Goal: Information Seeking & Learning: Learn about a topic

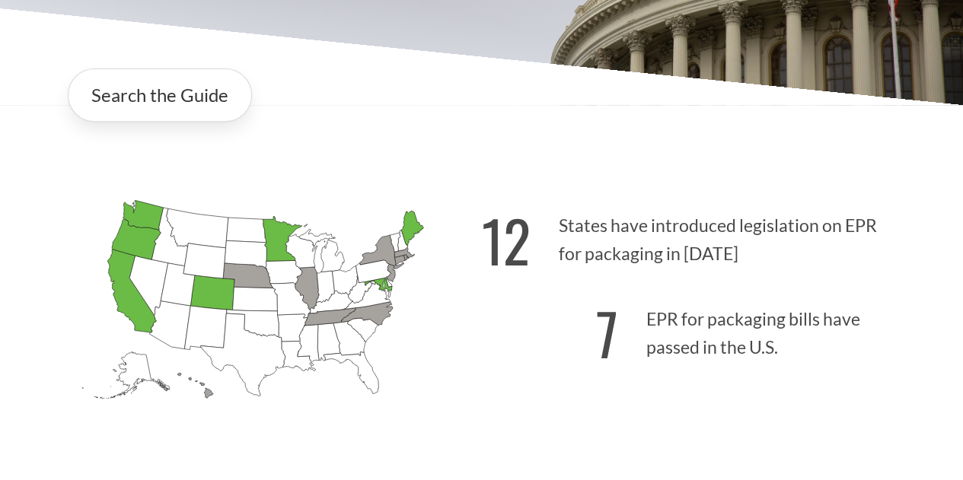
scroll to position [275, 0]
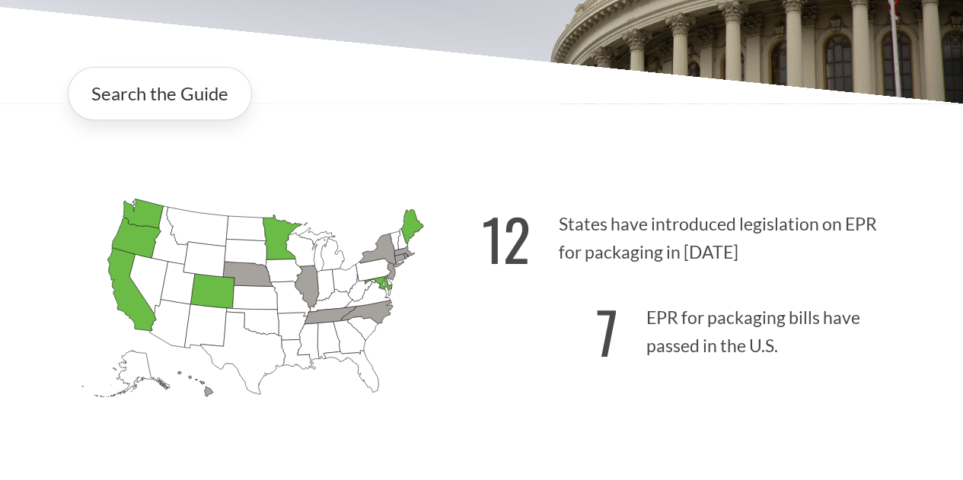
drag, startPoint x: 359, startPoint y: 324, endPoint x: 305, endPoint y: 161, distance: 171.7
click at [305, 161] on div "[US_STATE] Introduced: [US_STATE] Introduced: [US_STATE] Introduced: [US_STATE]…" at bounding box center [481, 305] width 877 height 308
click at [382, 295] on icon "[US_STATE] Introduced:" at bounding box center [367, 295] width 48 height 27
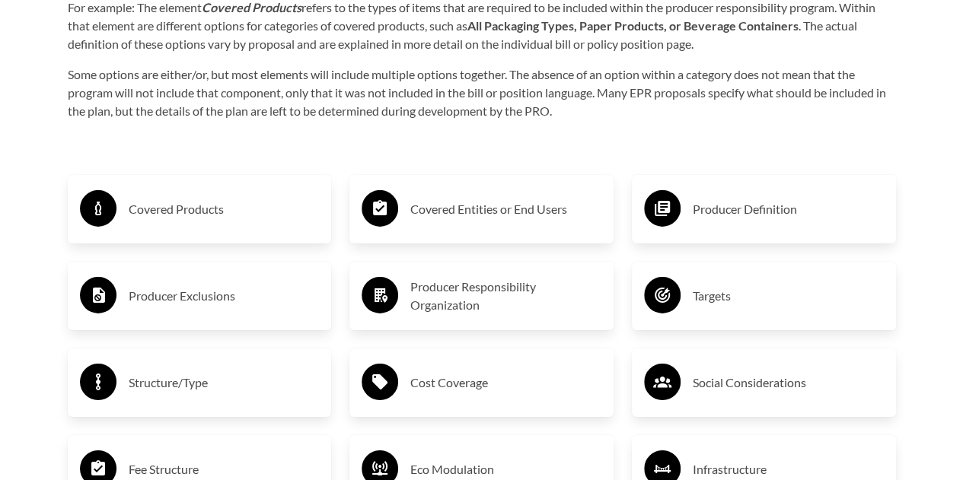
scroll to position [2435, 0]
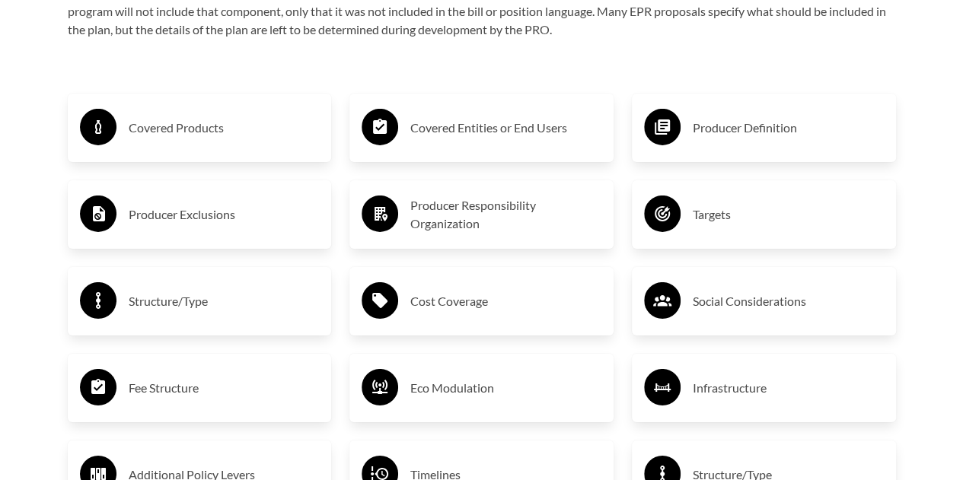
click at [410, 314] on h3 "Cost Coverage" at bounding box center [505, 301] width 191 height 24
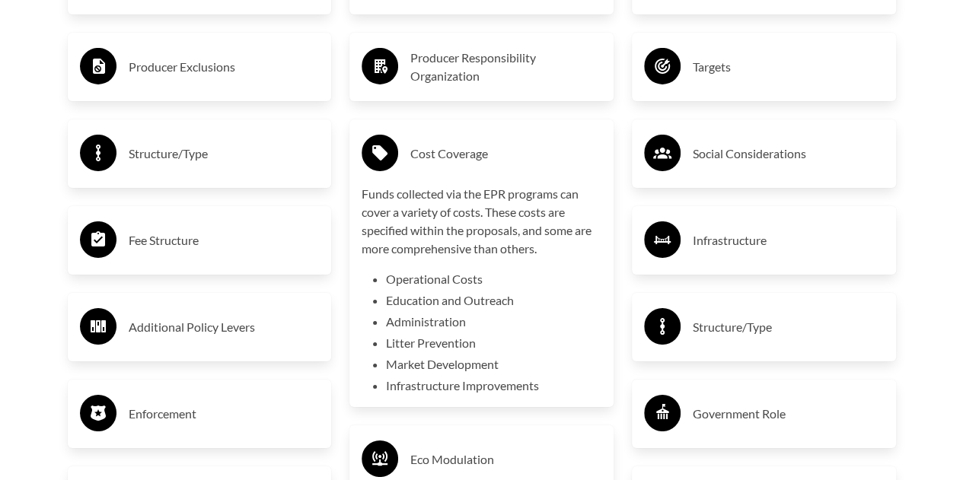
scroll to position [2583, 0]
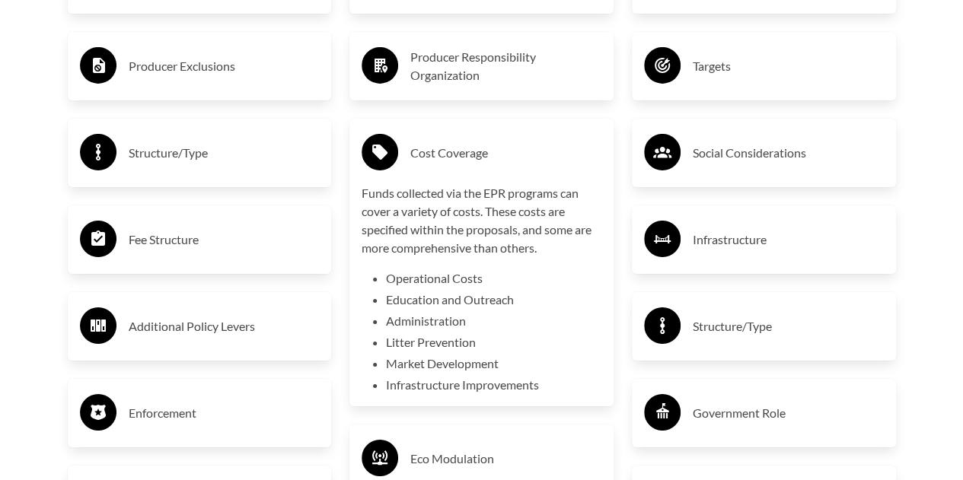
click at [442, 163] on h3 "Cost Coverage" at bounding box center [505, 153] width 191 height 24
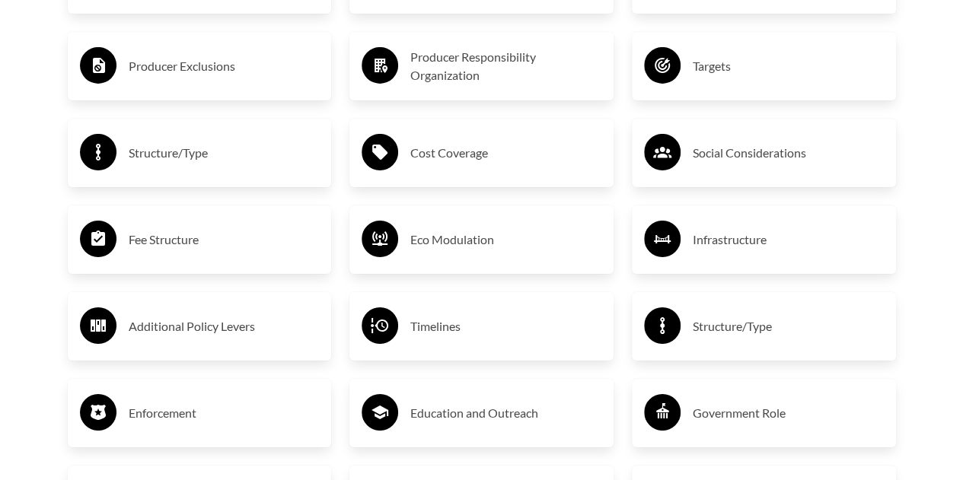
click at [224, 236] on h3 "Fee Structure" at bounding box center [224, 240] width 191 height 24
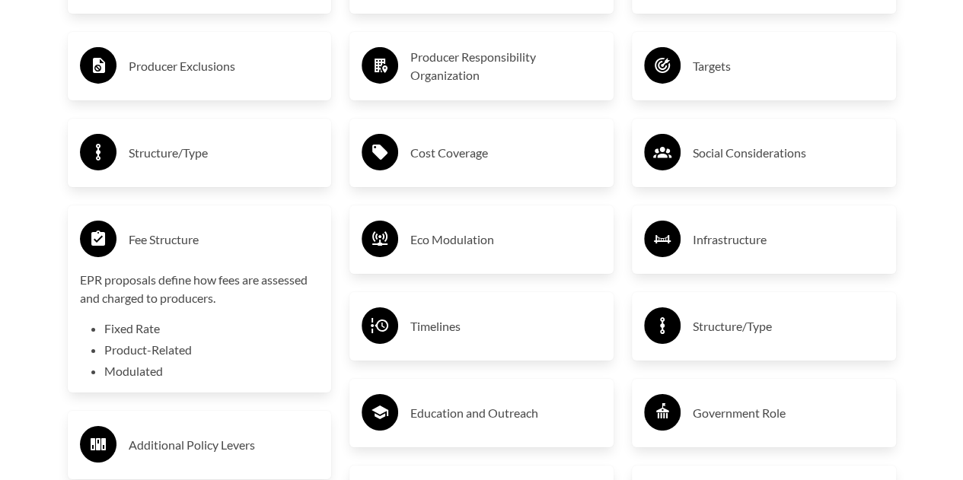
click at [224, 236] on h3 "Fee Structure" at bounding box center [224, 240] width 191 height 24
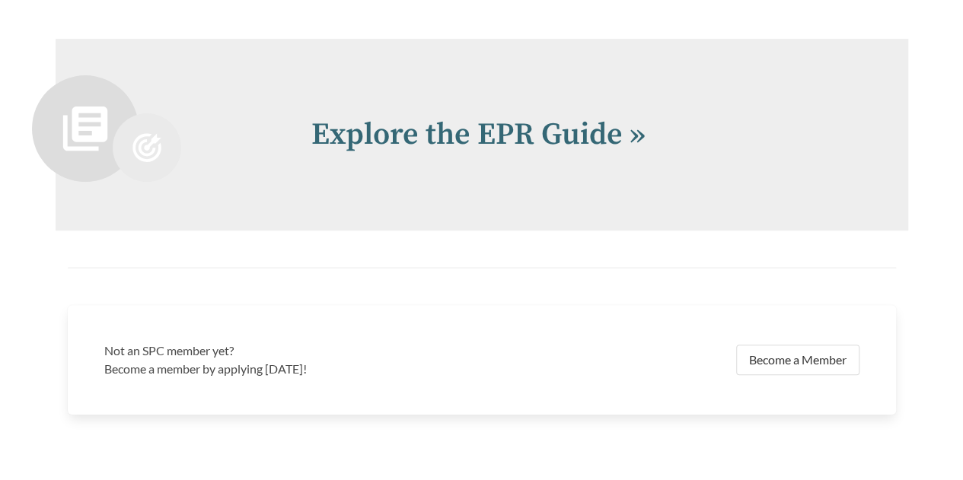
scroll to position [3332, 0]
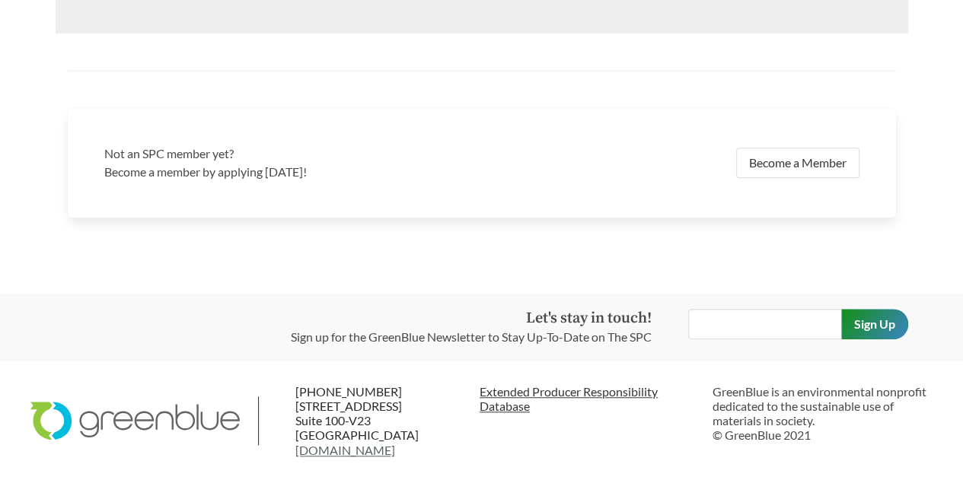
click at [510, 403] on link "Extended Producer Responsibility Database" at bounding box center [590, 398] width 221 height 29
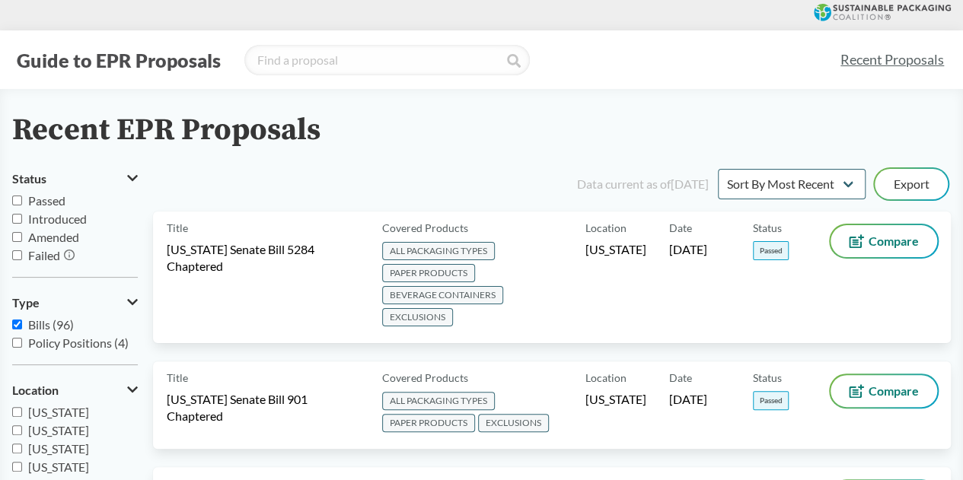
scroll to position [218, 0]
click at [23, 417] on label "[US_STATE]" at bounding box center [75, 414] width 126 height 18
click at [22, 417] on input "[US_STATE]" at bounding box center [17, 414] width 10 height 10
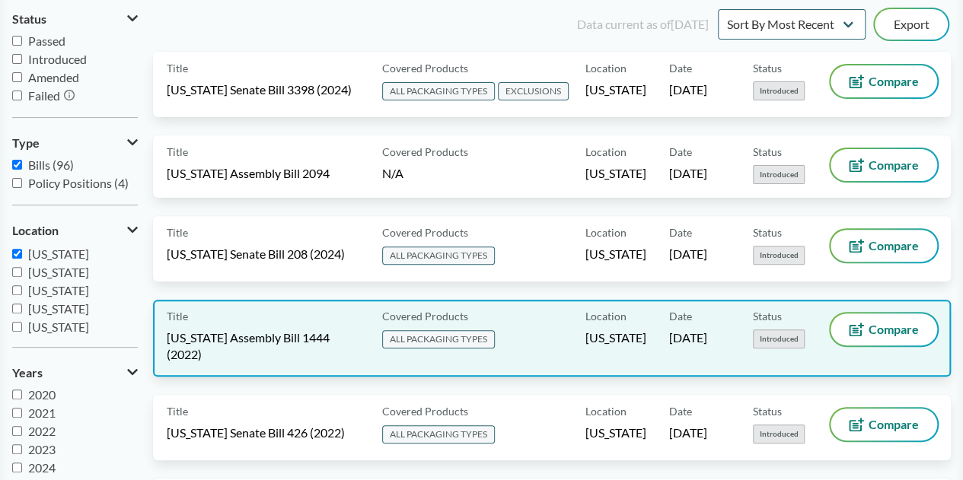
scroll to position [158, 0]
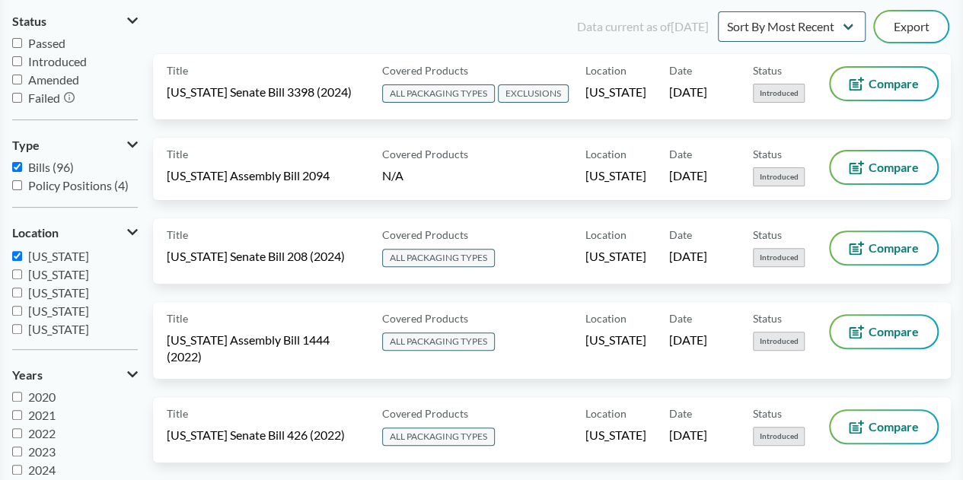
click at [19, 255] on input "[US_STATE]" at bounding box center [17, 256] width 10 height 10
checkbox input "false"
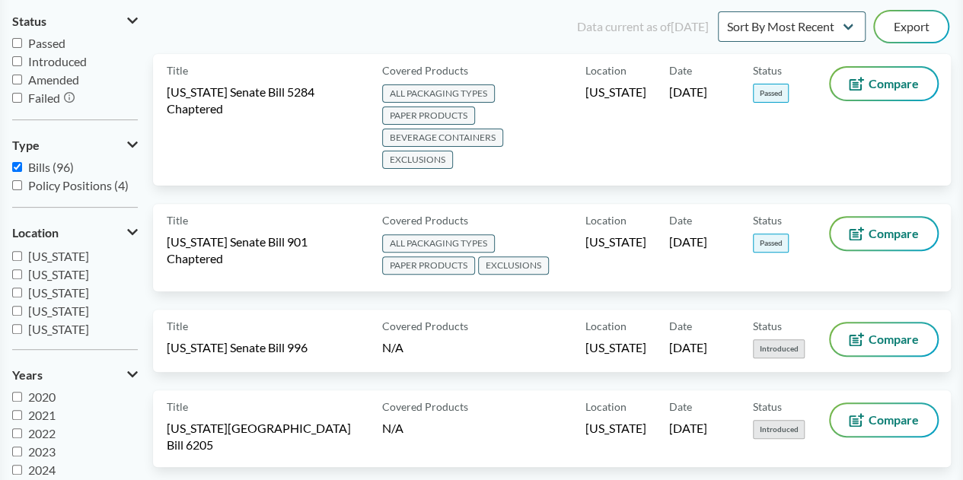
click at [20, 275] on input "[US_STATE]" at bounding box center [17, 275] width 10 height 10
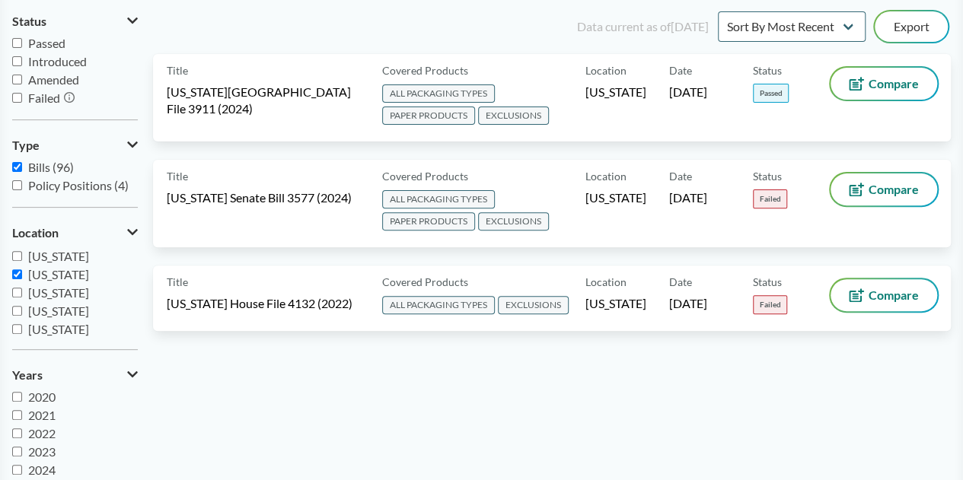
click at [20, 275] on input "[US_STATE]" at bounding box center [17, 275] width 10 height 10
checkbox input "false"
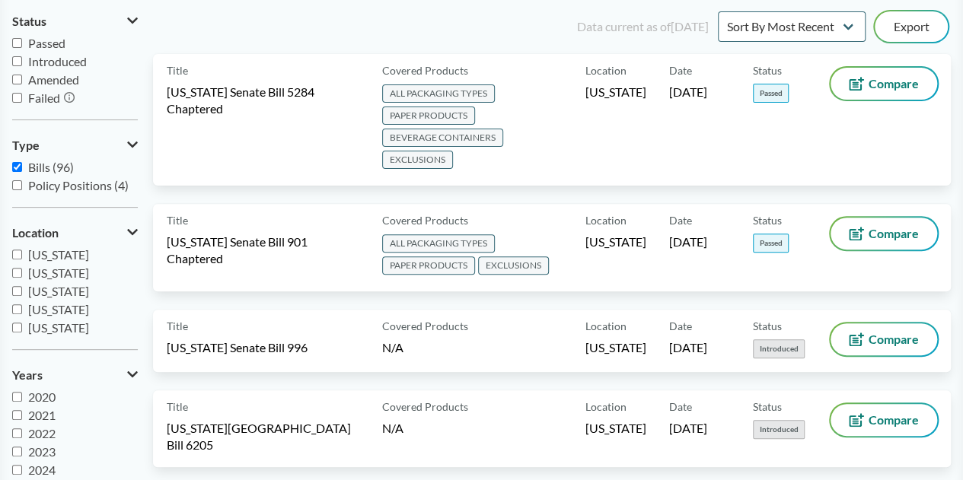
scroll to position [0, 0]
click at [15, 247] on label "[US_STATE]" at bounding box center [75, 255] width 126 height 18
click at [15, 250] on input "[US_STATE]" at bounding box center [17, 255] width 10 height 10
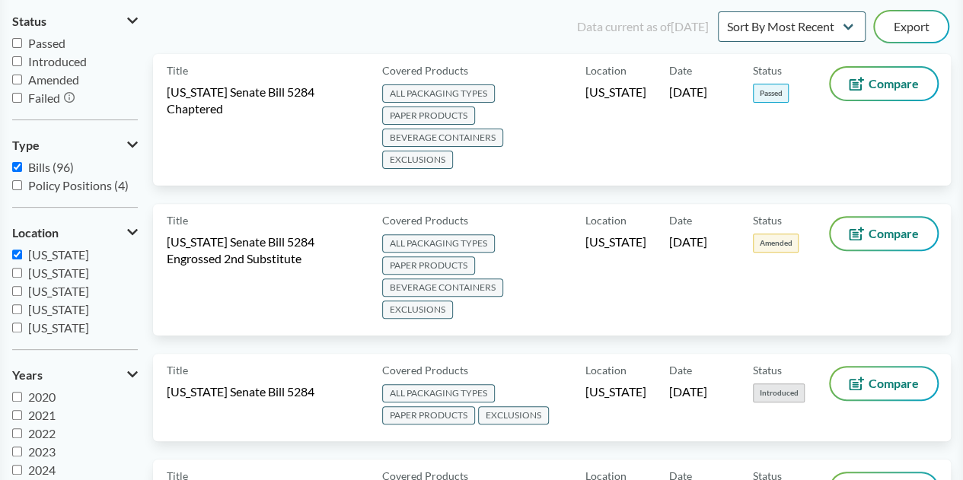
click at [15, 247] on label "[US_STATE]" at bounding box center [75, 255] width 126 height 18
click at [15, 250] on input "[US_STATE]" at bounding box center [17, 255] width 10 height 10
checkbox input "false"
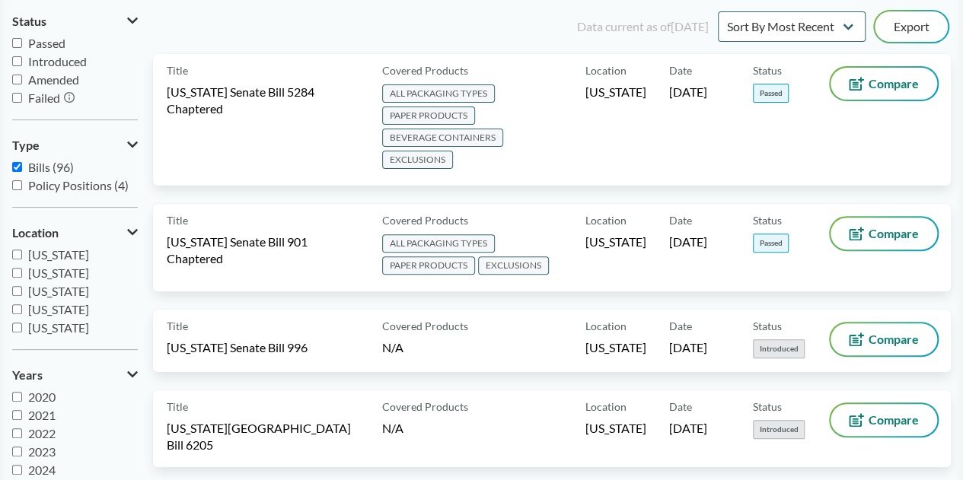
click at [17, 273] on input "[US_STATE]" at bounding box center [17, 273] width 10 height 10
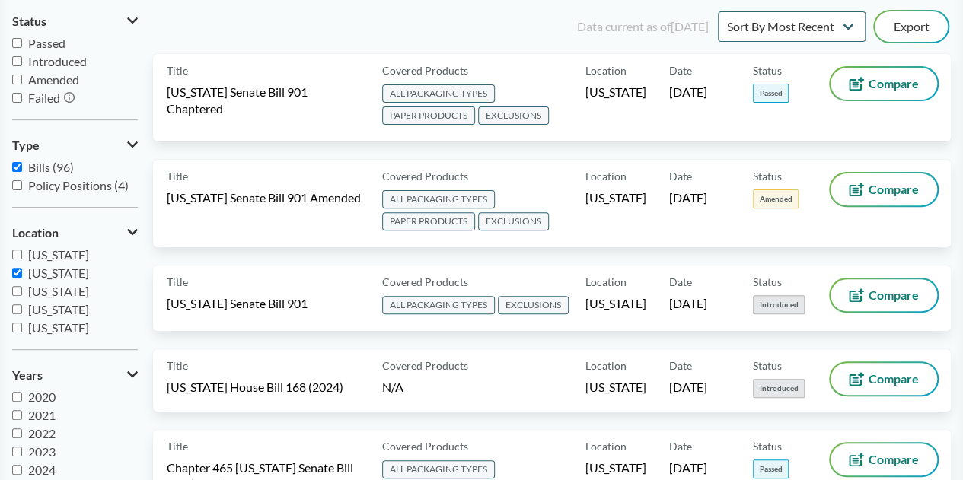
click at [17, 273] on input "[US_STATE]" at bounding box center [17, 273] width 10 height 10
checkbox input "false"
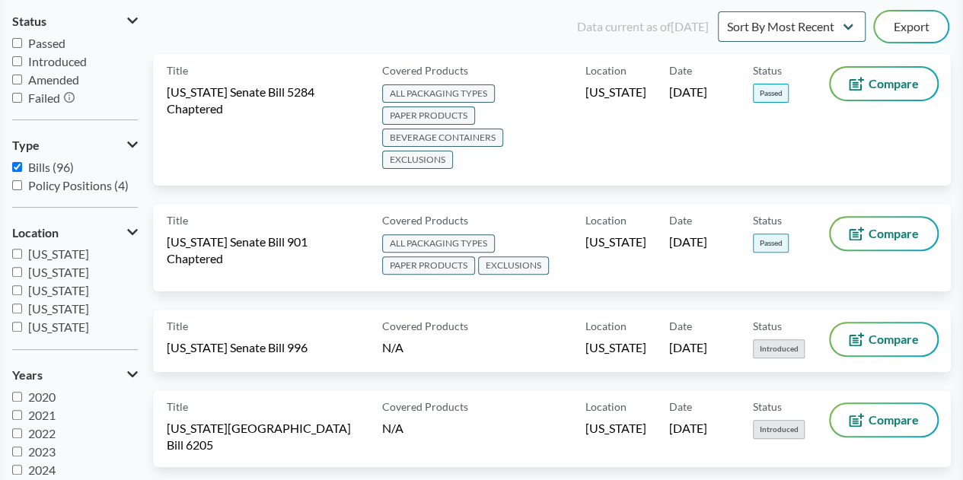
scroll to position [259, 0]
click at [20, 287] on input "[US_STATE]" at bounding box center [17, 288] width 10 height 10
checkbox input "true"
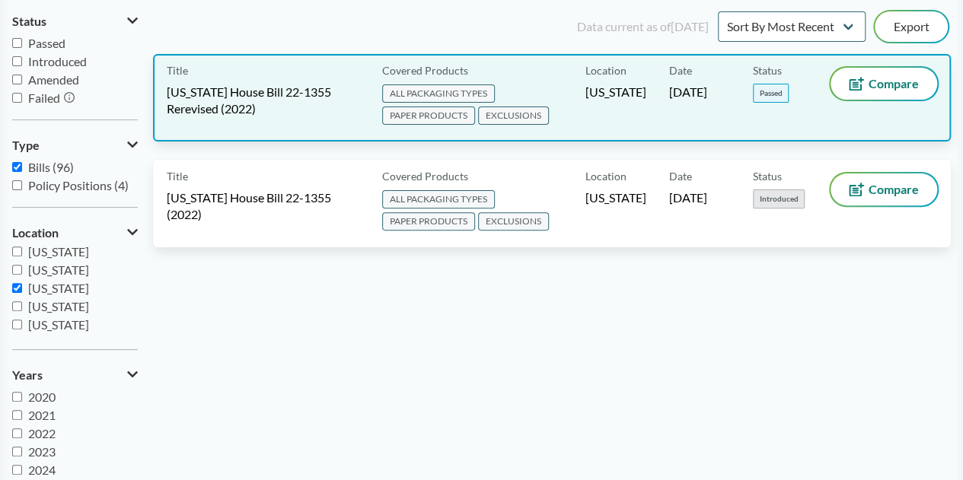
click at [713, 72] on div "Date [DATE]" at bounding box center [711, 98] width 84 height 60
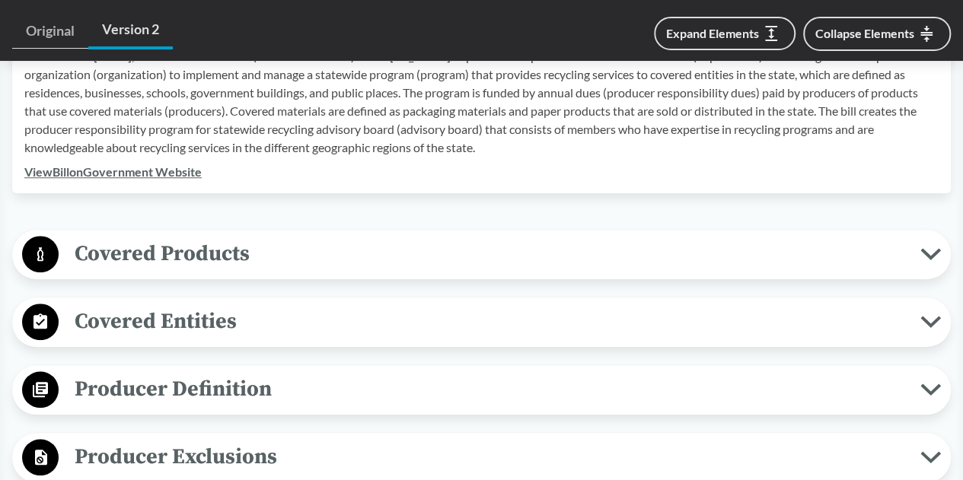
scroll to position [594, 0]
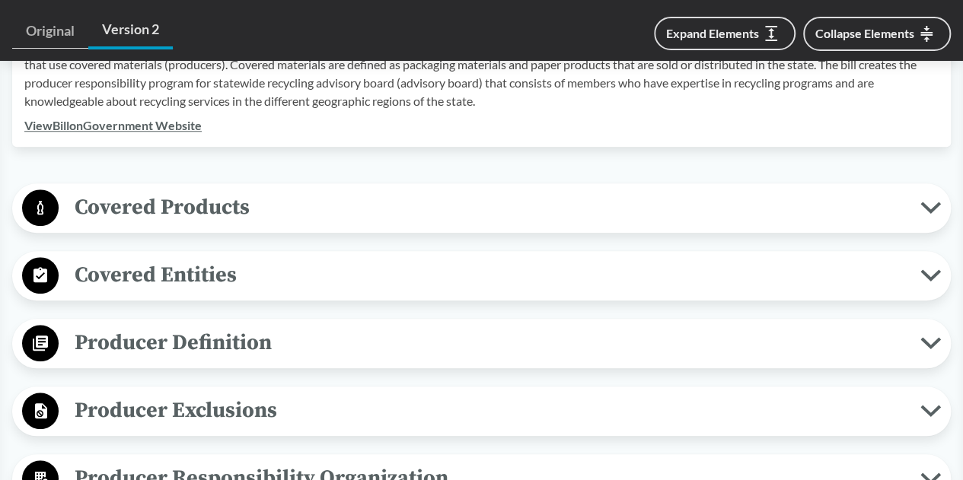
click at [435, 226] on button "Covered Products" at bounding box center [482, 208] width 928 height 39
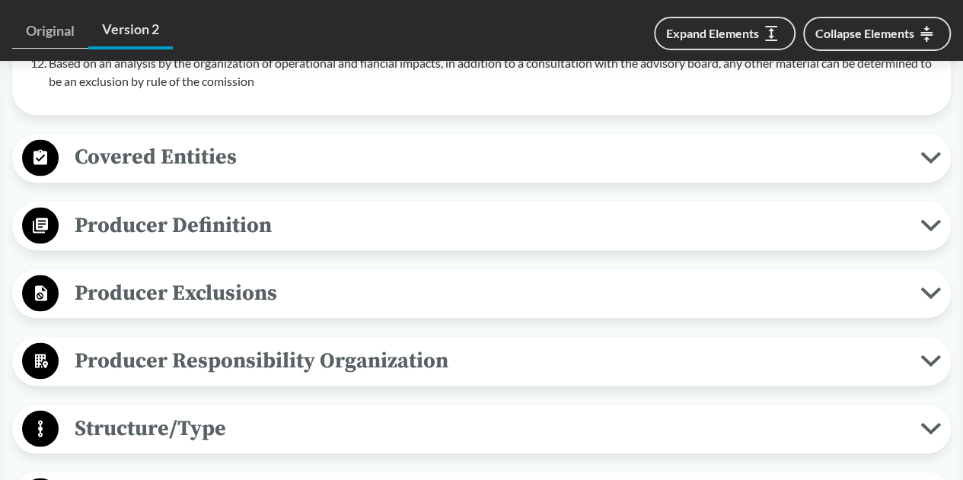
scroll to position [1224, 0]
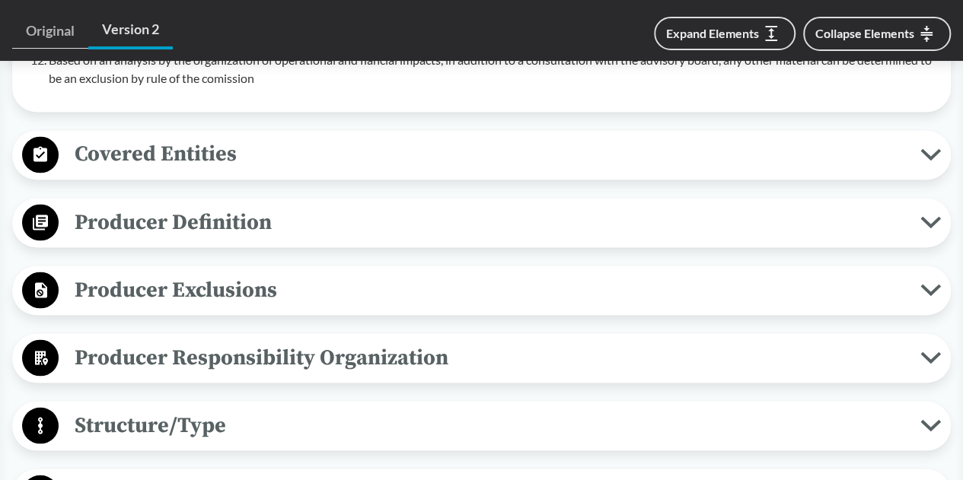
click at [436, 226] on span "Producer Definition" at bounding box center [490, 222] width 862 height 34
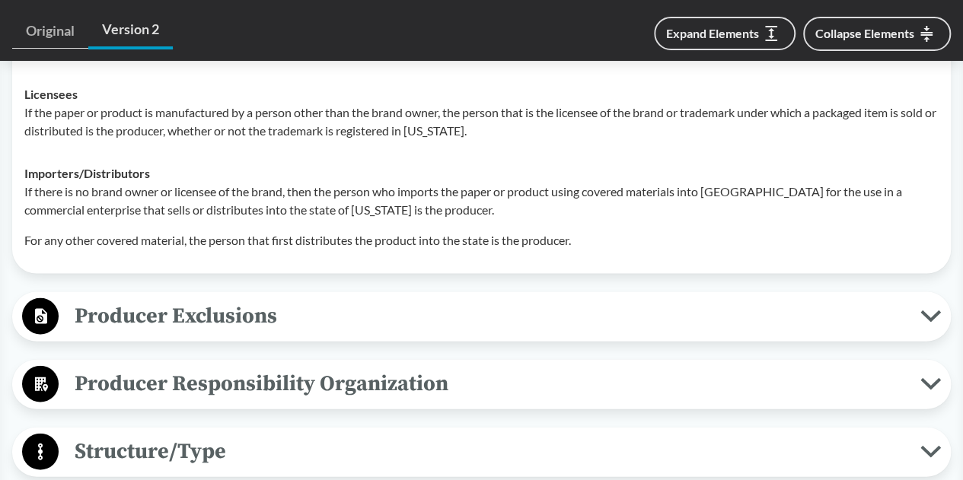
scroll to position [1584, 0]
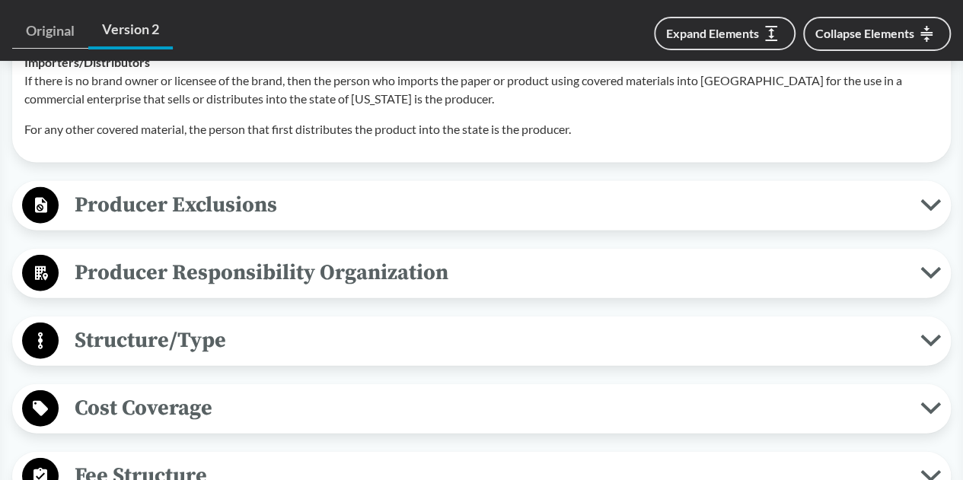
click at [456, 191] on span "Producer Exclusions" at bounding box center [490, 205] width 862 height 34
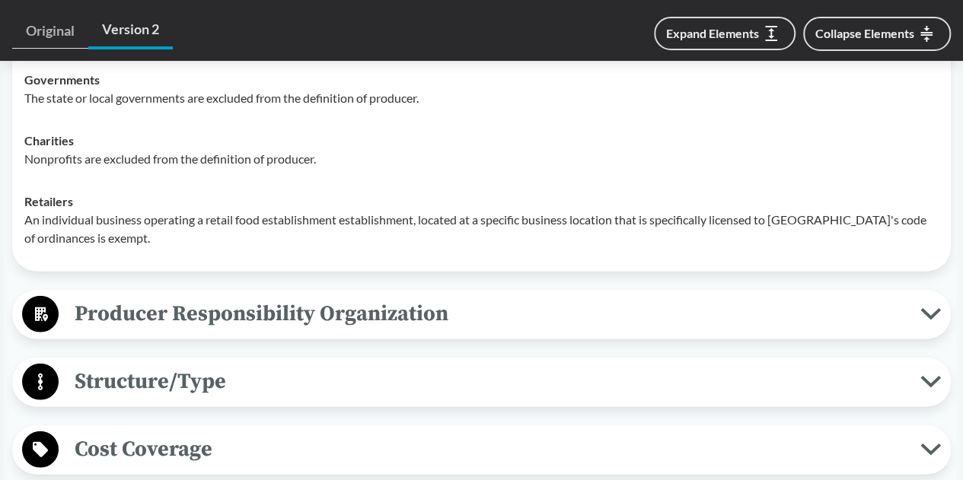
scroll to position [1848, 0]
click at [410, 311] on span "Producer Responsibility Organization" at bounding box center [490, 313] width 862 height 34
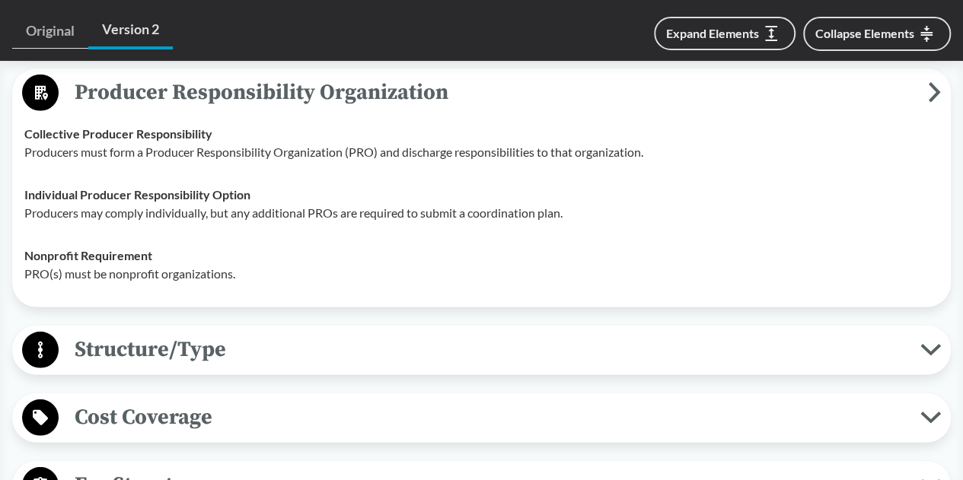
scroll to position [2073, 0]
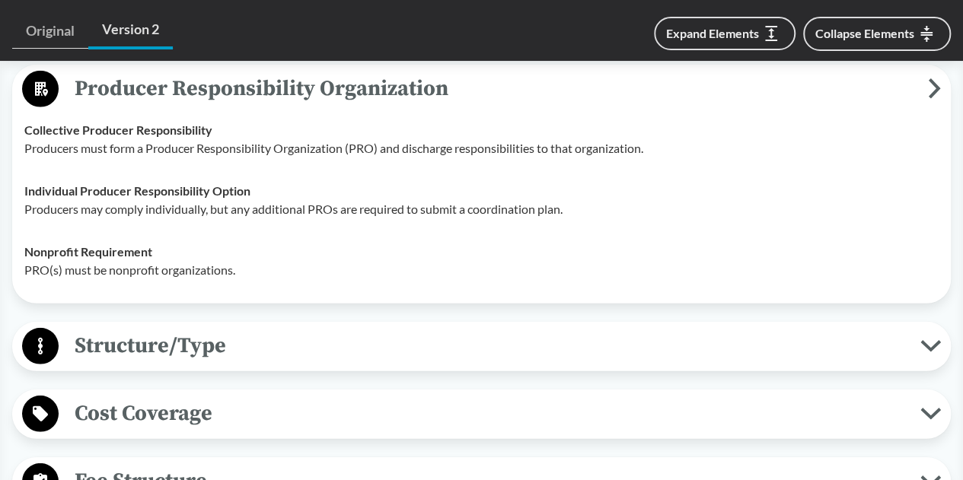
click at [397, 351] on span "Structure/Type" at bounding box center [490, 346] width 862 height 34
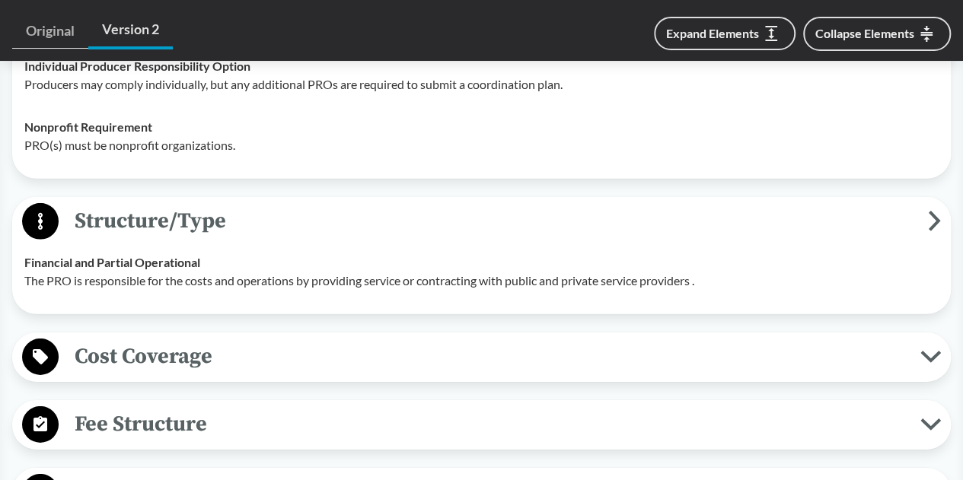
scroll to position [2224, 0]
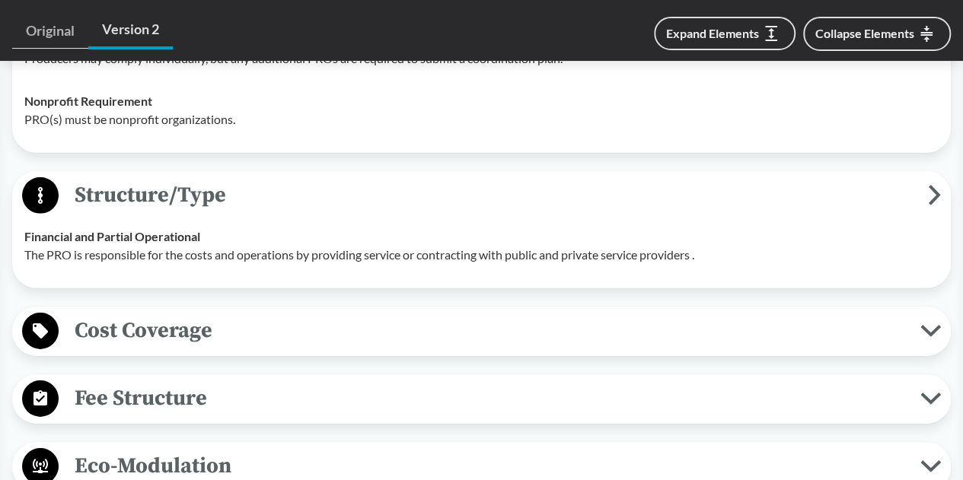
click at [400, 344] on span "Cost Coverage" at bounding box center [490, 331] width 862 height 34
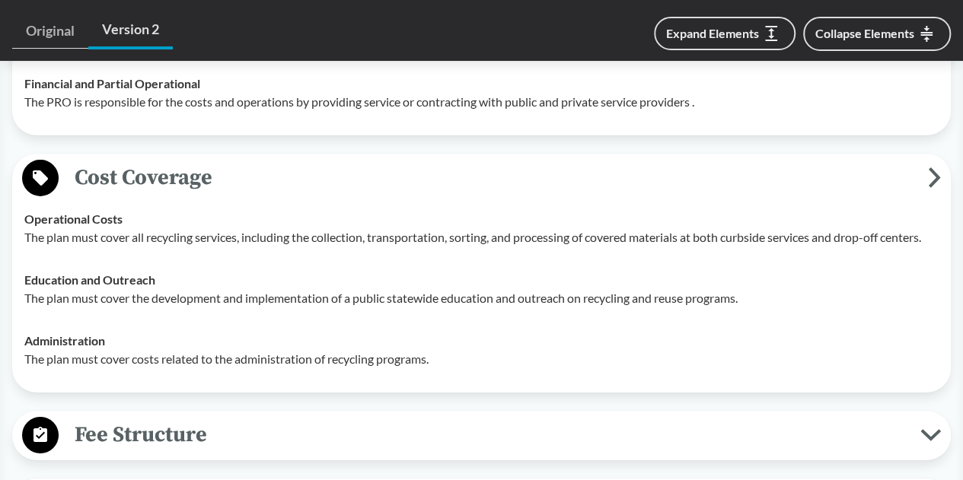
scroll to position [2566, 0]
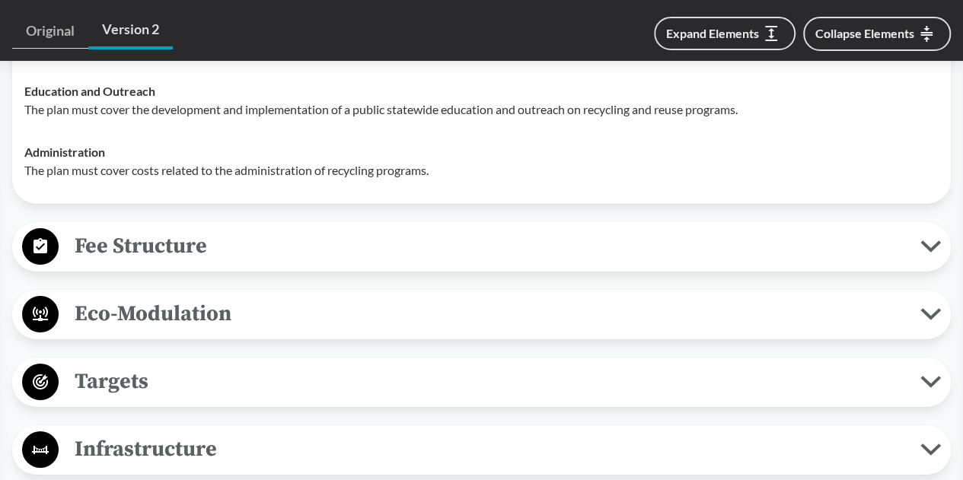
click at [426, 254] on span "Fee Structure" at bounding box center [490, 246] width 862 height 34
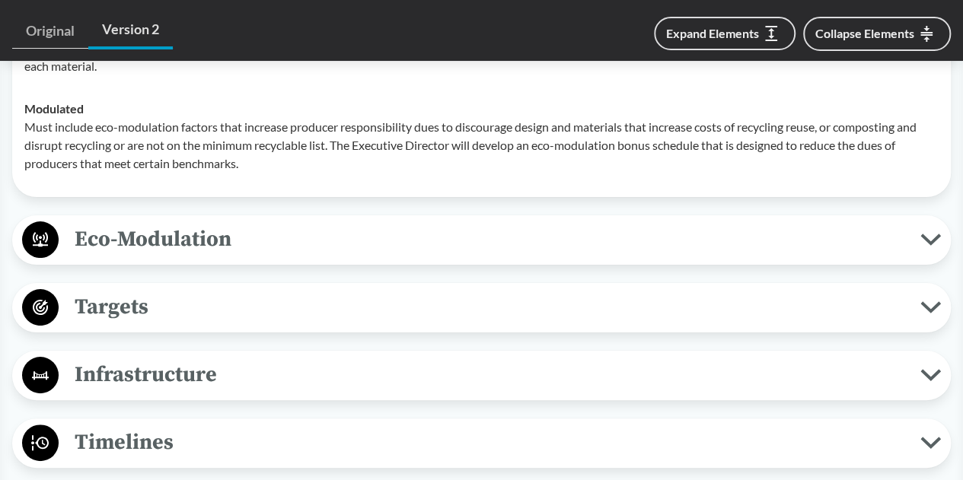
scroll to position [2897, 0]
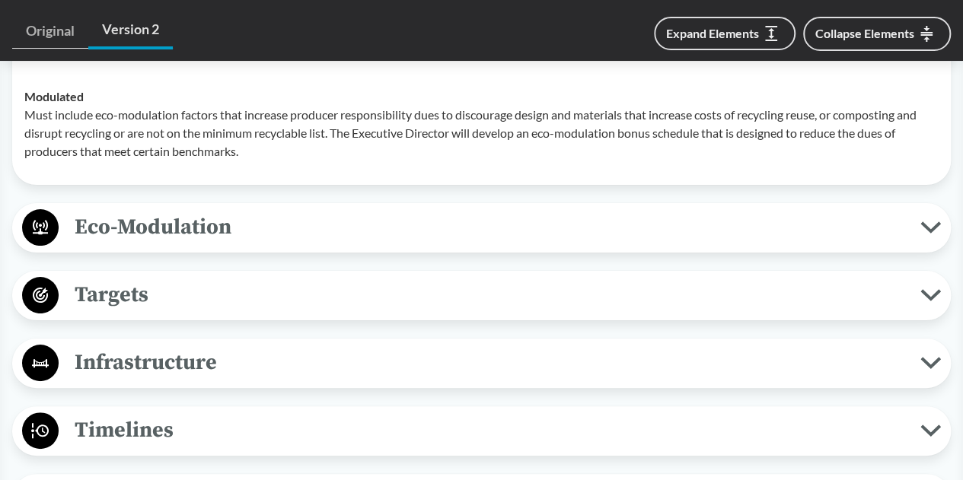
click at [442, 233] on span "Eco-Modulation" at bounding box center [490, 227] width 862 height 34
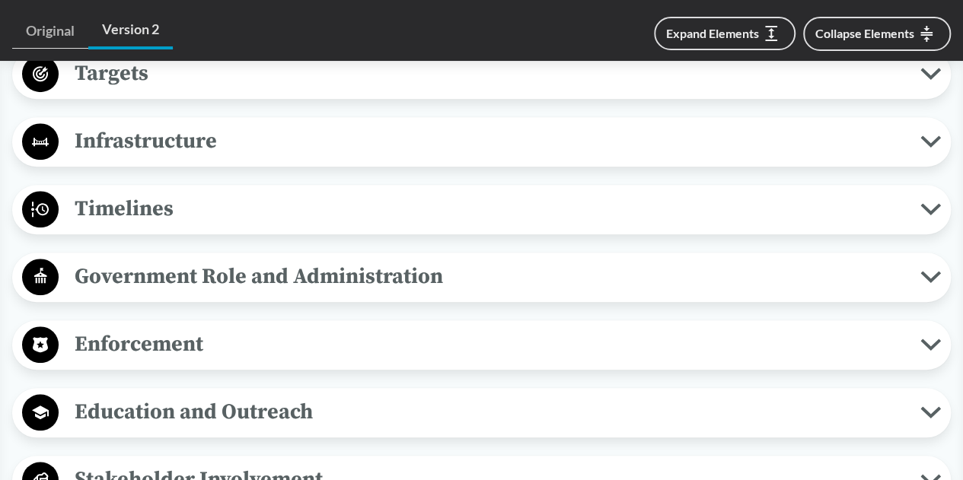
scroll to position [3370, 0]
drag, startPoint x: 467, startPoint y: 168, endPoint x: 459, endPoint y: 206, distance: 38.2
click at [459, 206] on span "Timelines" at bounding box center [490, 208] width 862 height 34
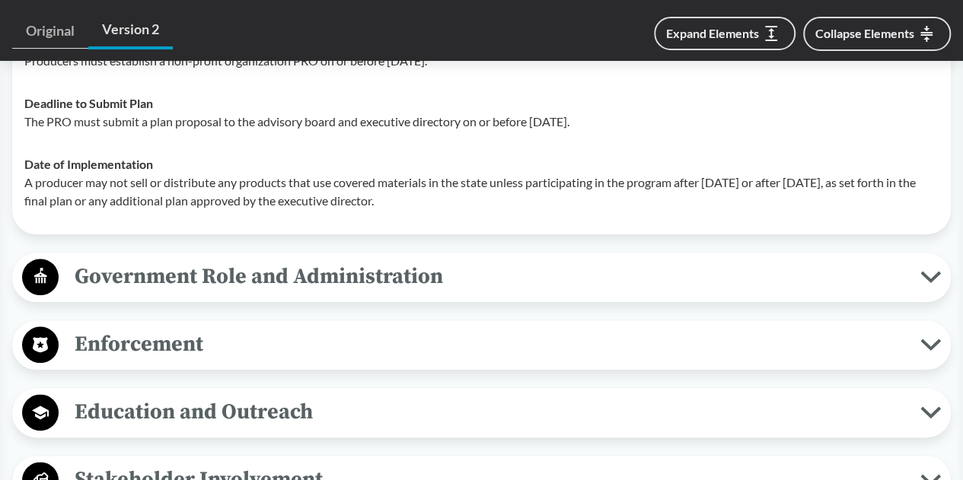
scroll to position [3749, 0]
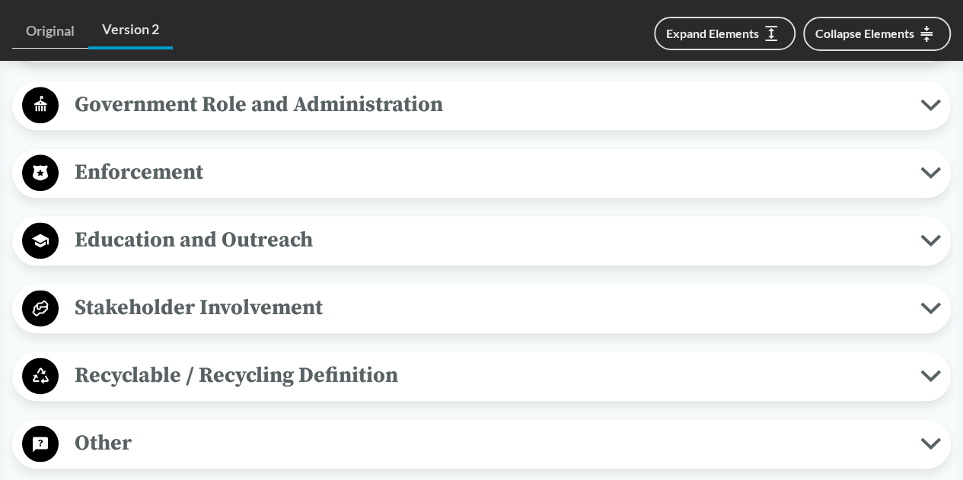
click at [429, 305] on span "Stakeholder Involvement" at bounding box center [490, 308] width 862 height 34
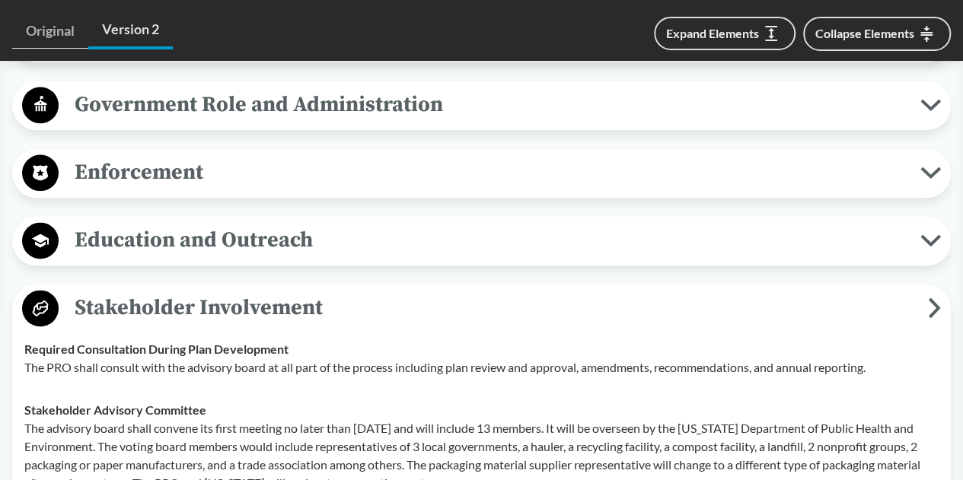
click at [429, 305] on span "Stakeholder Involvement" at bounding box center [493, 308] width 869 height 34
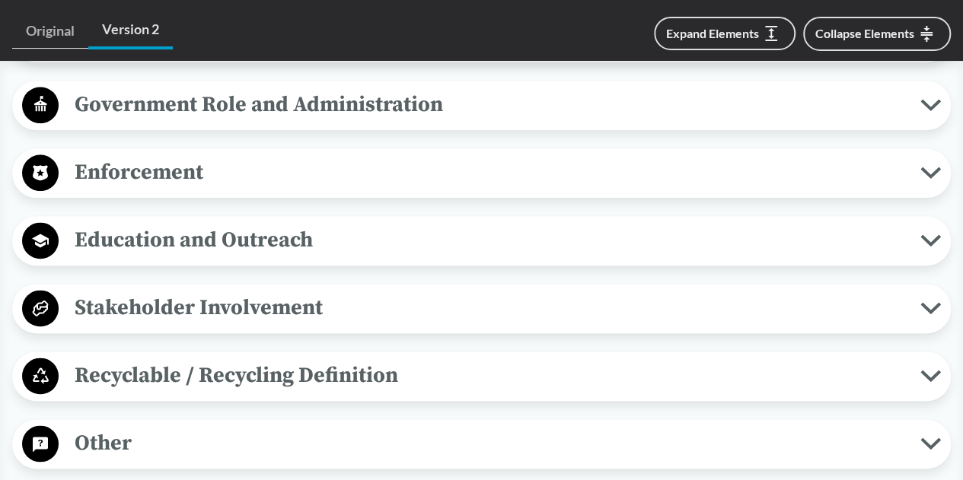
scroll to position [3892, 0]
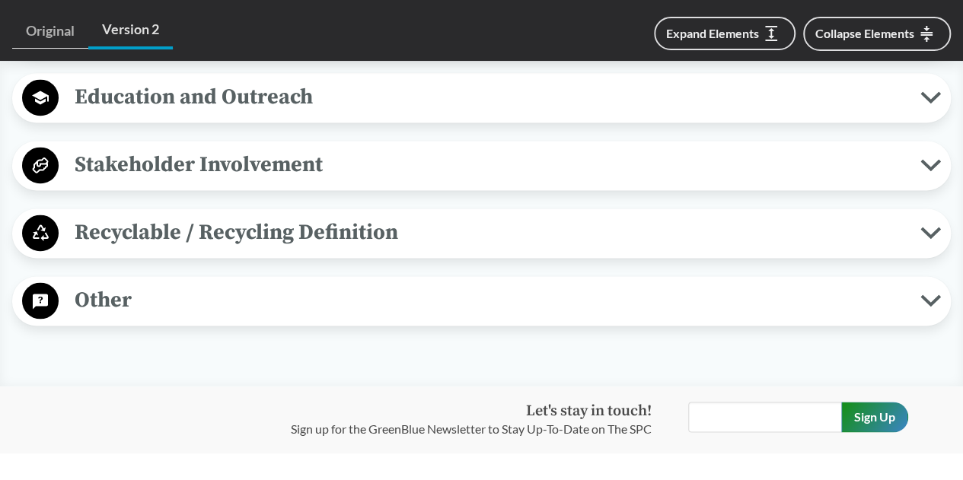
click at [452, 226] on span "Recyclable / Recycling Definition" at bounding box center [490, 232] width 862 height 34
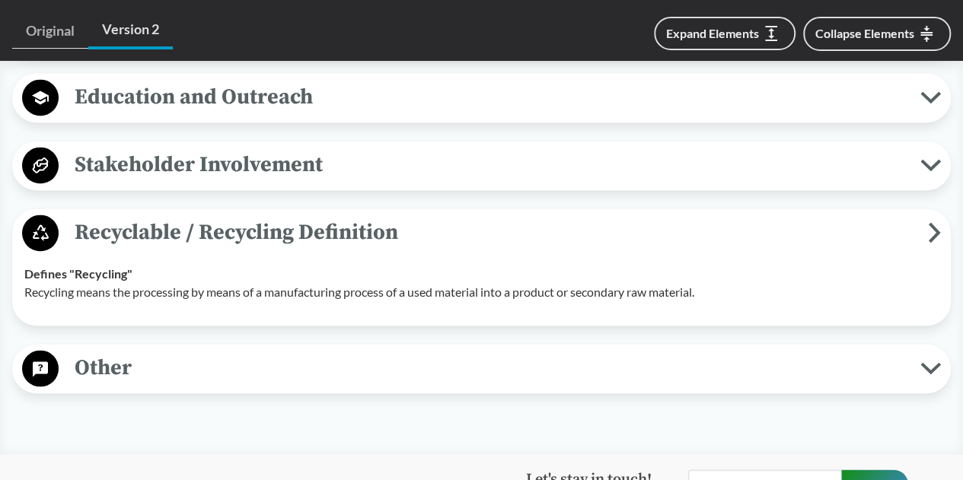
click at [452, 226] on span "Recyclable / Recycling Definition" at bounding box center [493, 232] width 869 height 34
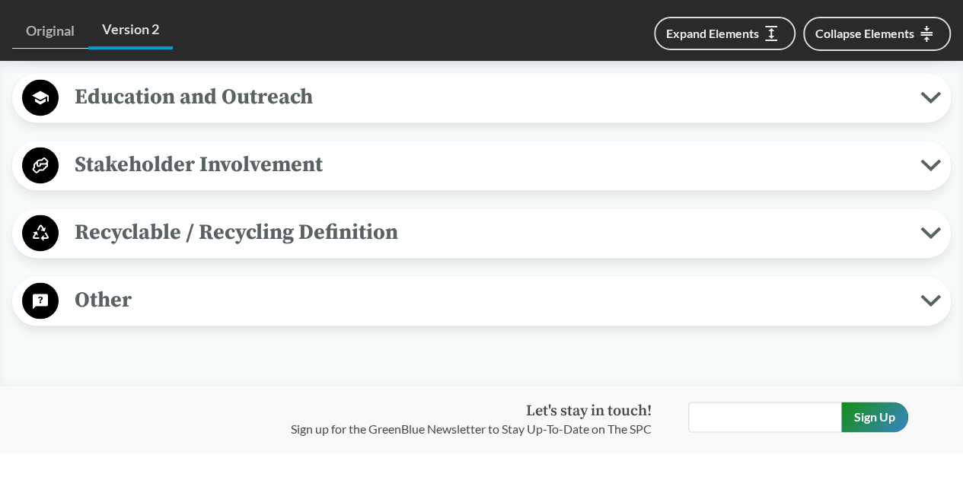
click at [446, 312] on span "Other" at bounding box center [490, 300] width 862 height 34
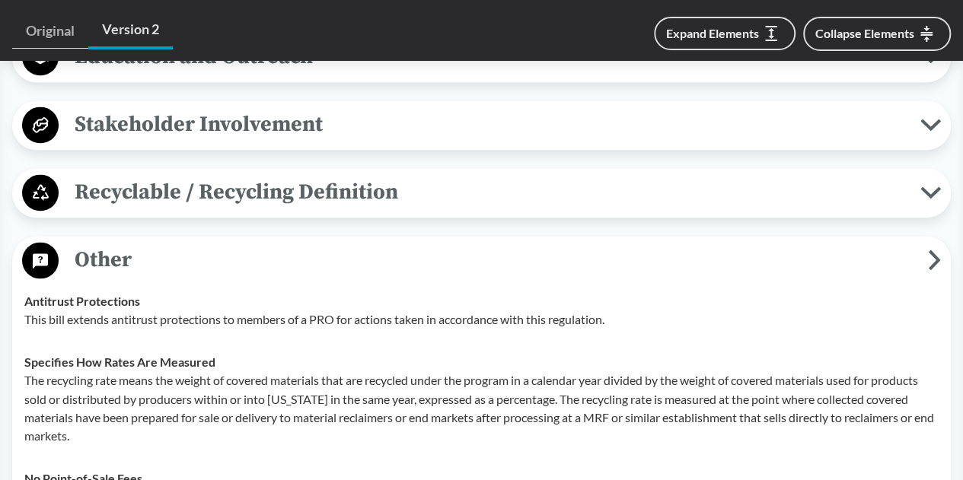
scroll to position [3931, 0]
click at [61, 24] on link "Original" at bounding box center [50, 31] width 76 height 35
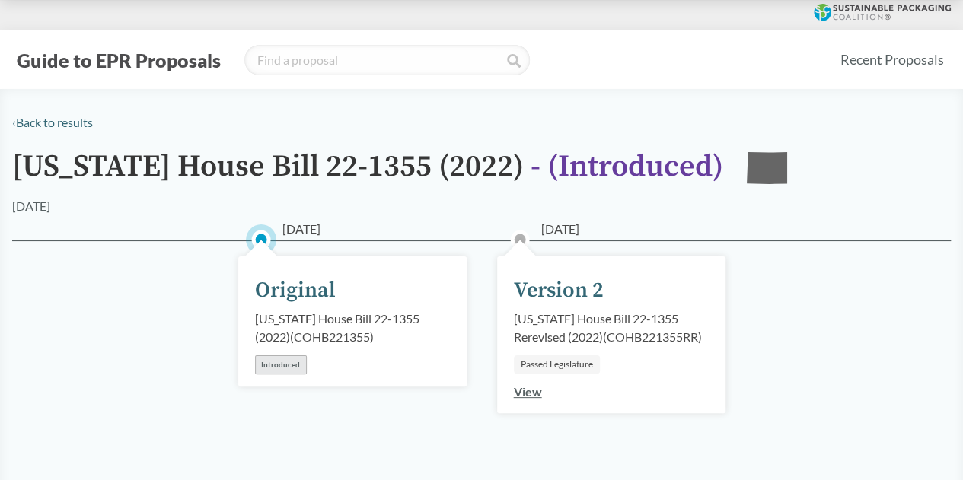
click at [298, 364] on div "Introduced" at bounding box center [281, 365] width 52 height 19
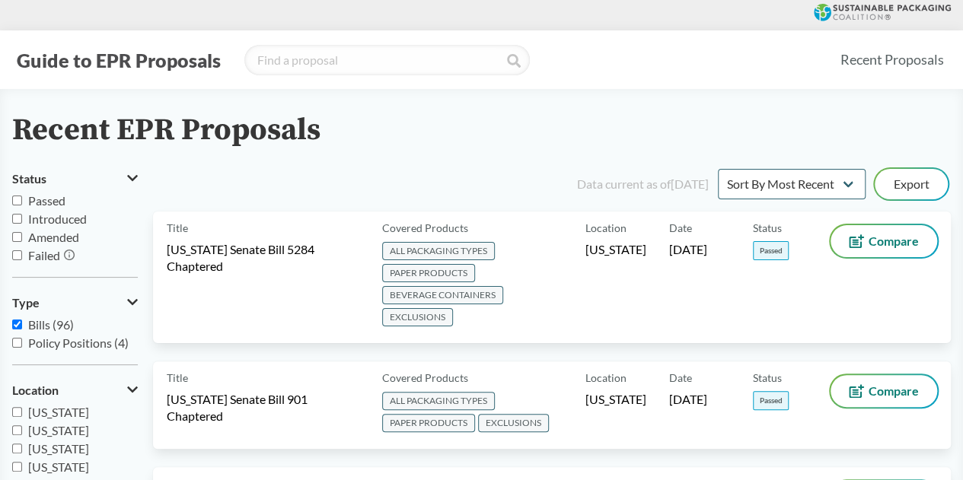
click at [16, 196] on input "Passed" at bounding box center [17, 201] width 10 height 10
checkbox input "true"
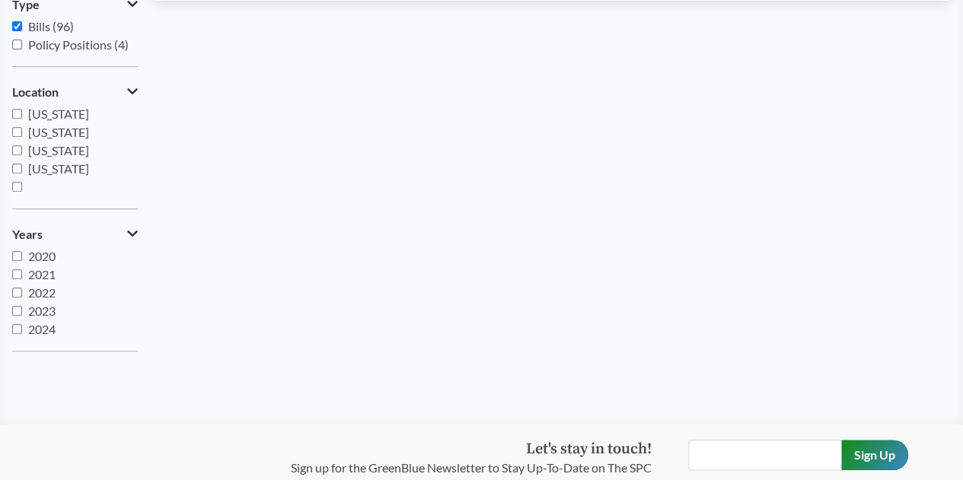
scroll to position [299, 0]
click at [16, 325] on input "2024" at bounding box center [17, 329] width 10 height 10
checkbox input "true"
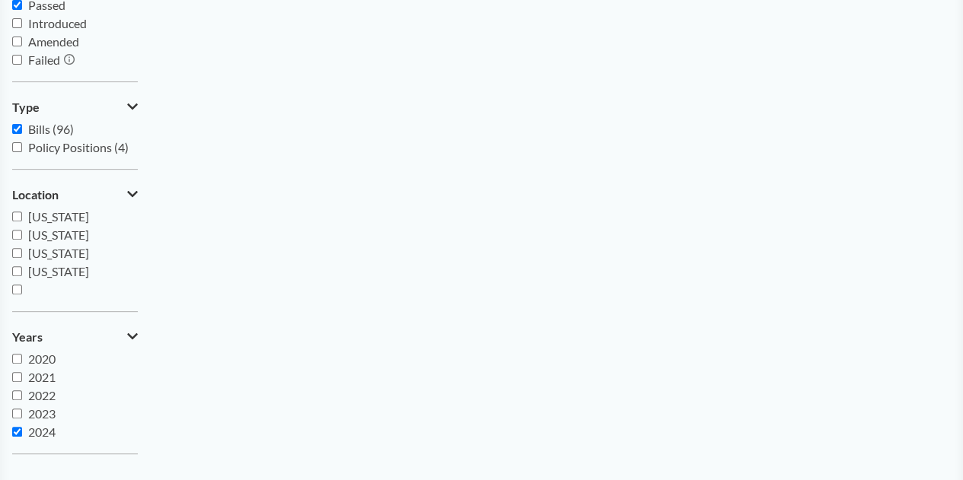
scroll to position [192, 0]
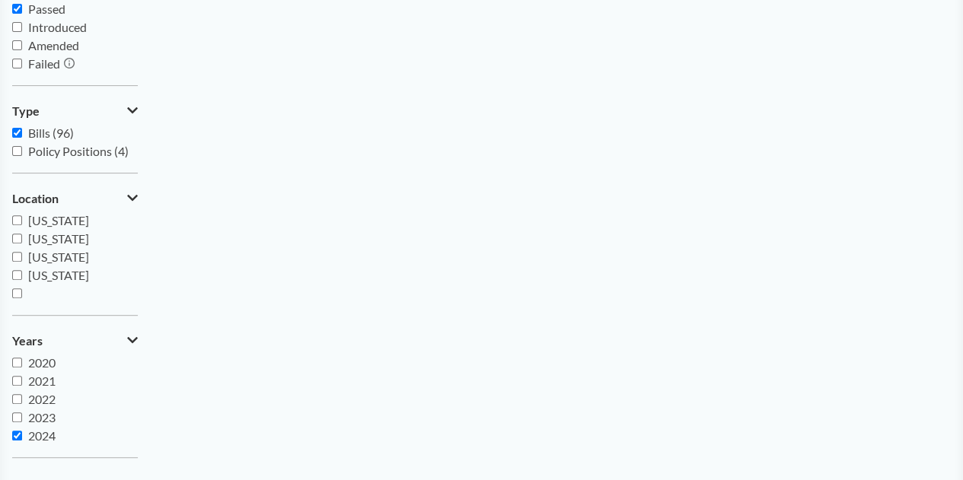
click at [20, 276] on input "[US_STATE]" at bounding box center [17, 275] width 10 height 10
checkbox input "true"
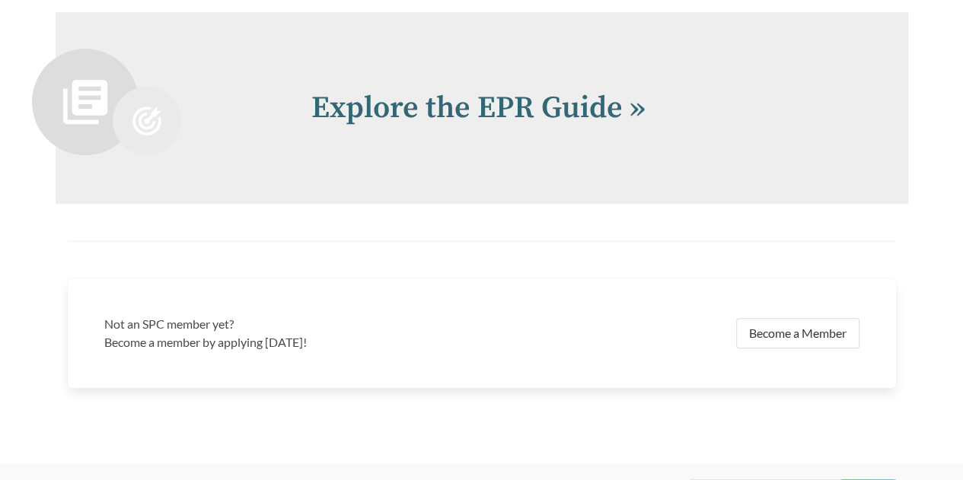
scroll to position [3119, 0]
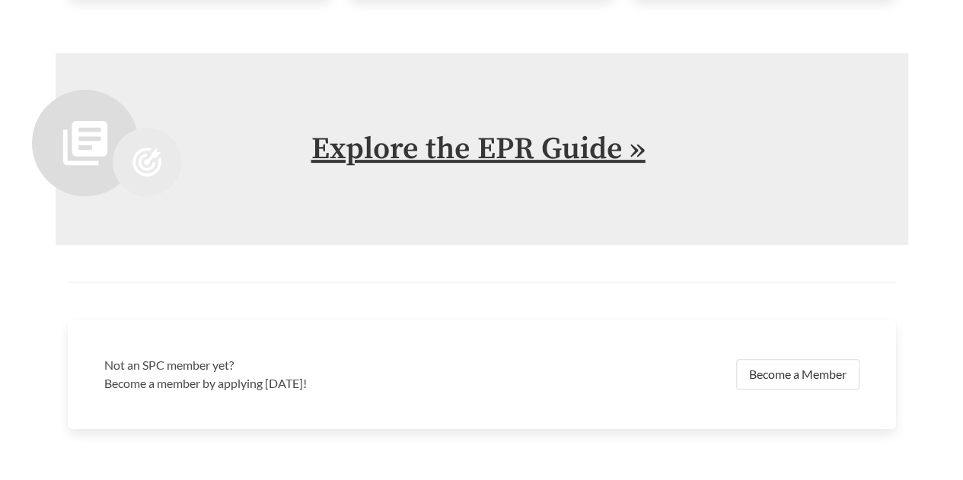
click at [388, 155] on link "Explore the EPR Guide »" at bounding box center [478, 149] width 334 height 38
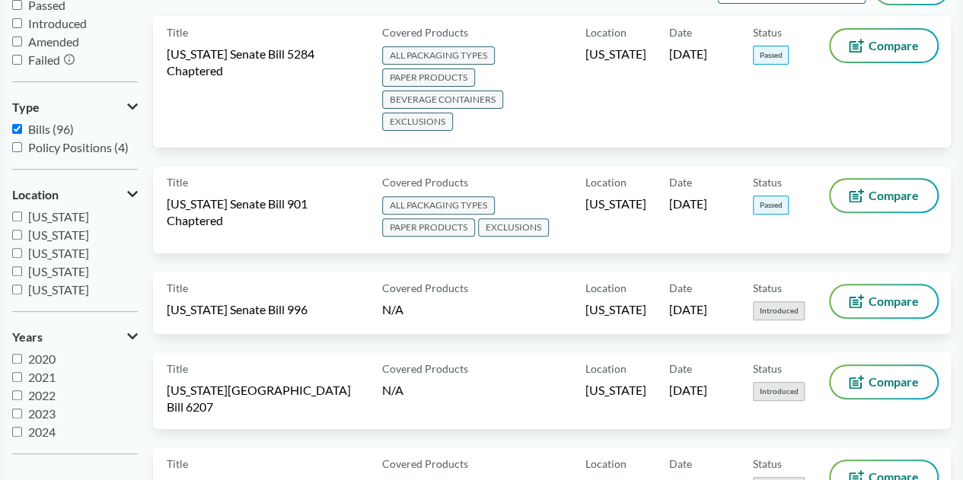
scroll to position [195, 0]
click at [21, 7] on input "Passed" at bounding box center [17, 6] width 10 height 10
checkbox input "true"
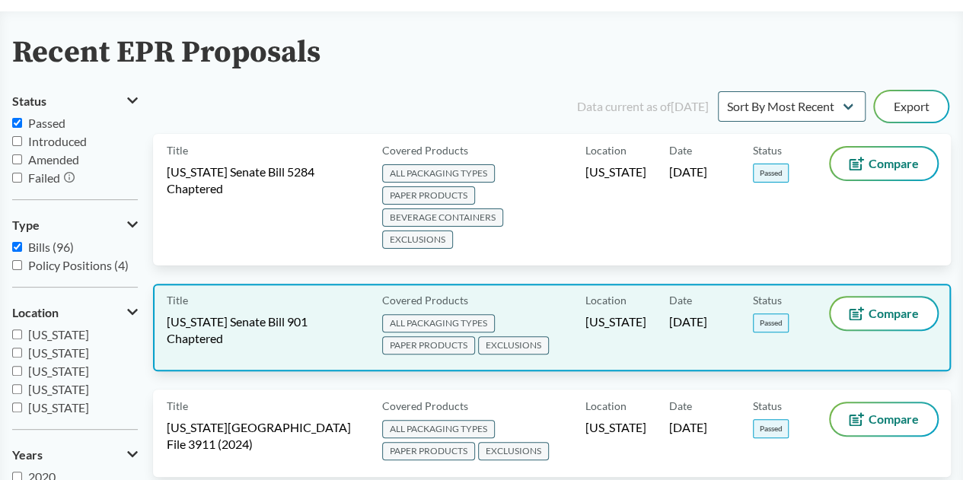
scroll to position [76, 0]
